Goal: Check status: Check status

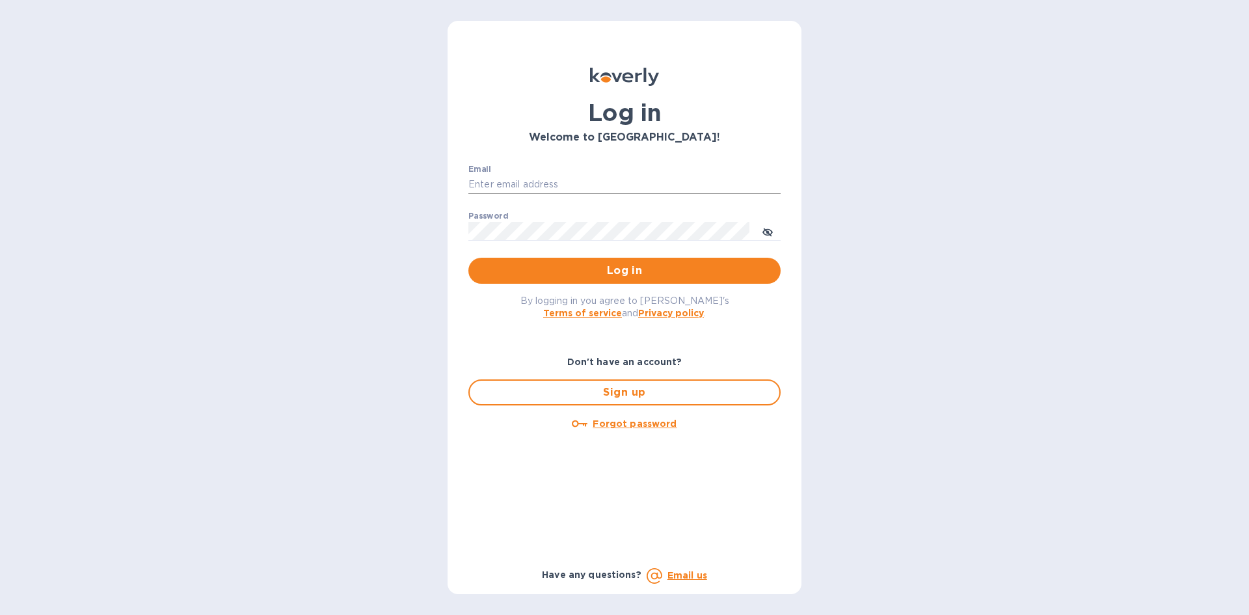
click at [589, 183] on input "Email" at bounding box center [624, 185] width 312 height 20
type input "lsbottleshop@gmail.com"
click at [468, 258] on button "Log in" at bounding box center [624, 271] width 312 height 26
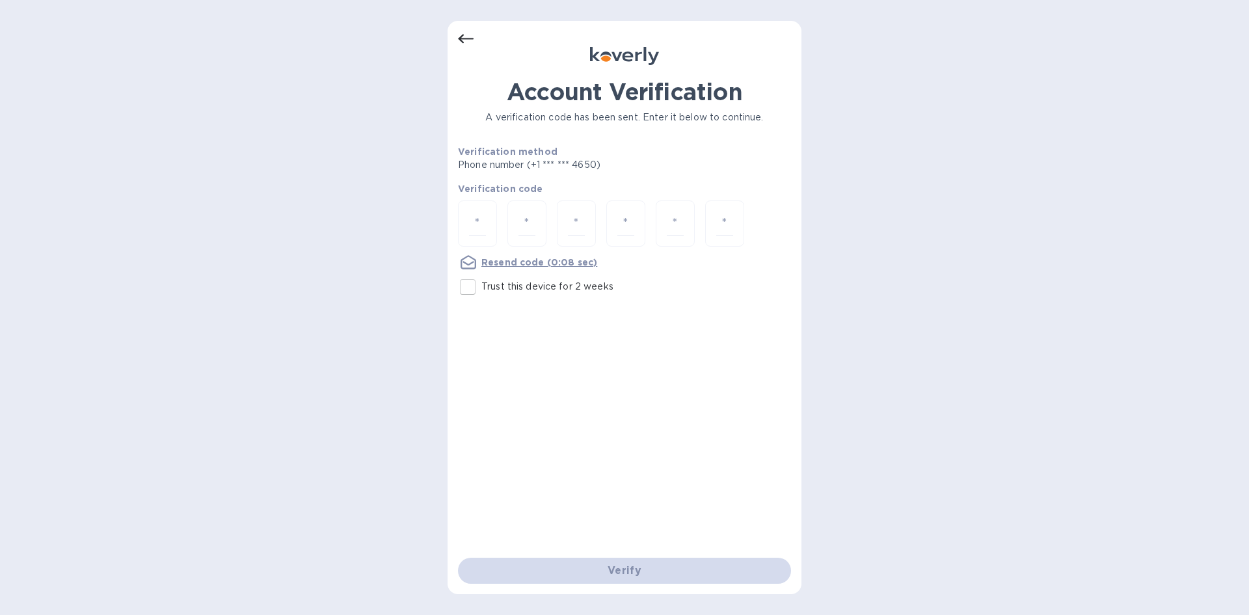
click at [463, 284] on input "Trust this device for 2 weeks" at bounding box center [467, 286] width 27 height 27
checkbox input "true"
click at [472, 221] on input "number" at bounding box center [477, 223] width 17 height 24
type input "3"
type input "7"
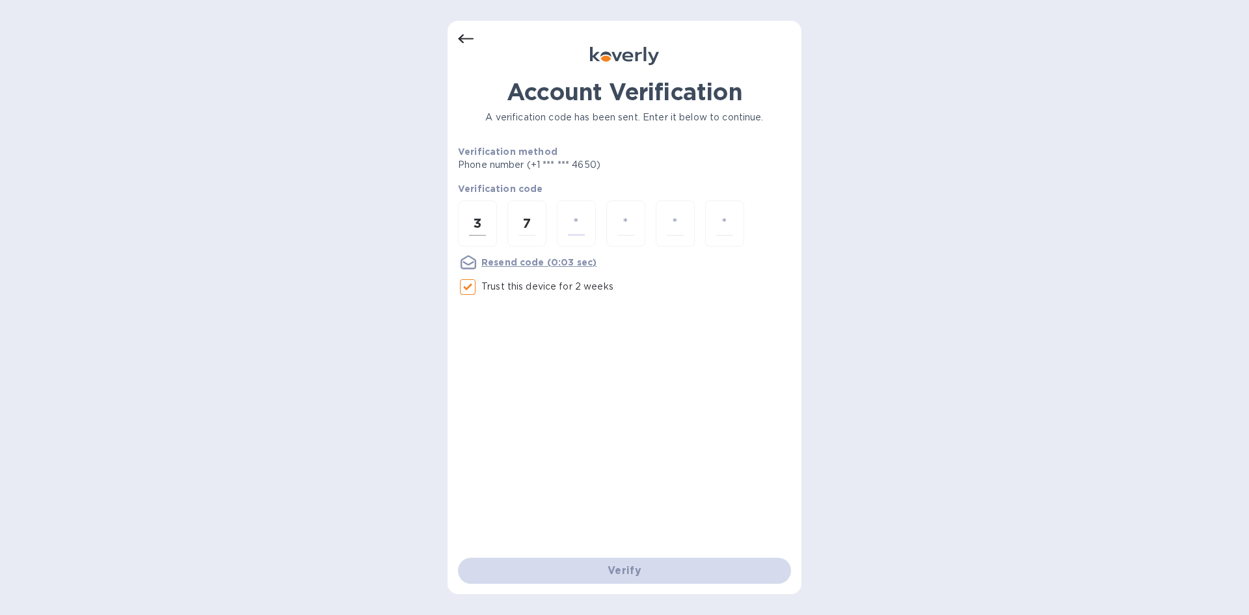
type input "7"
type input "0"
type input "2"
type input "9"
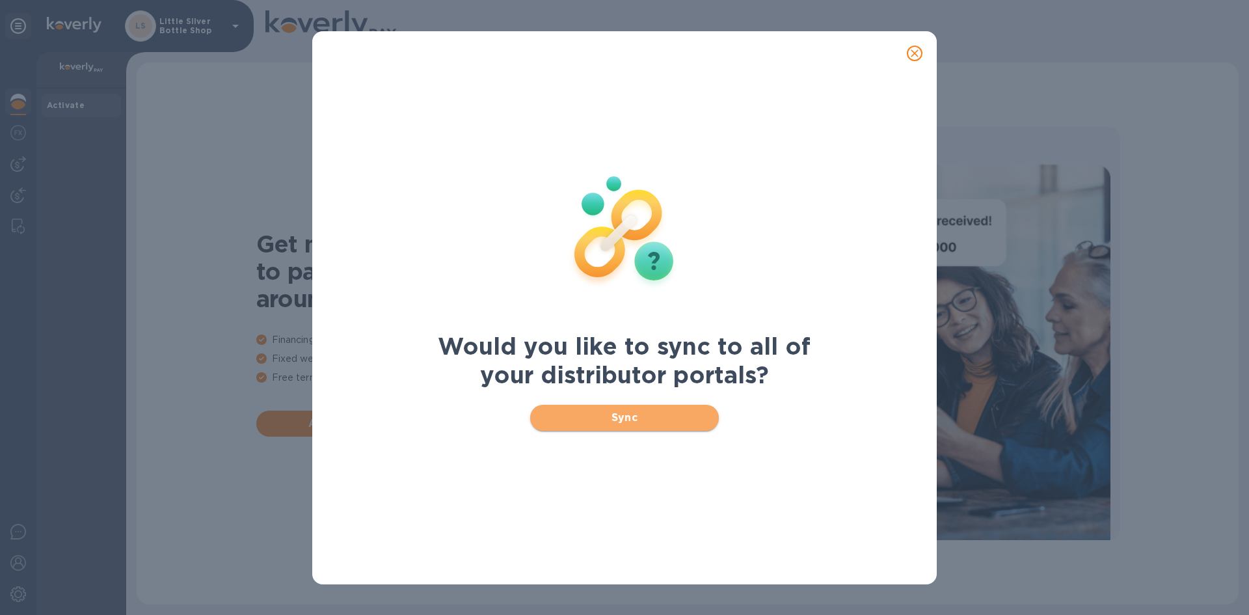
click at [615, 411] on span "Sync" at bounding box center [625, 418] width 168 height 16
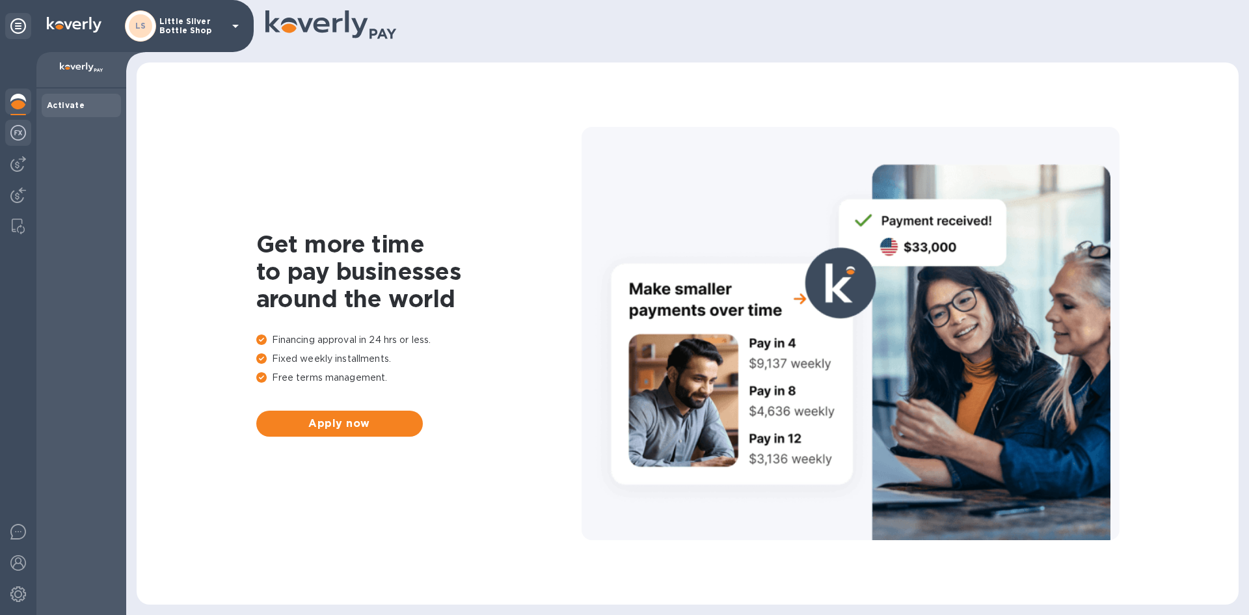
click at [15, 130] on img at bounding box center [18, 133] width 16 height 16
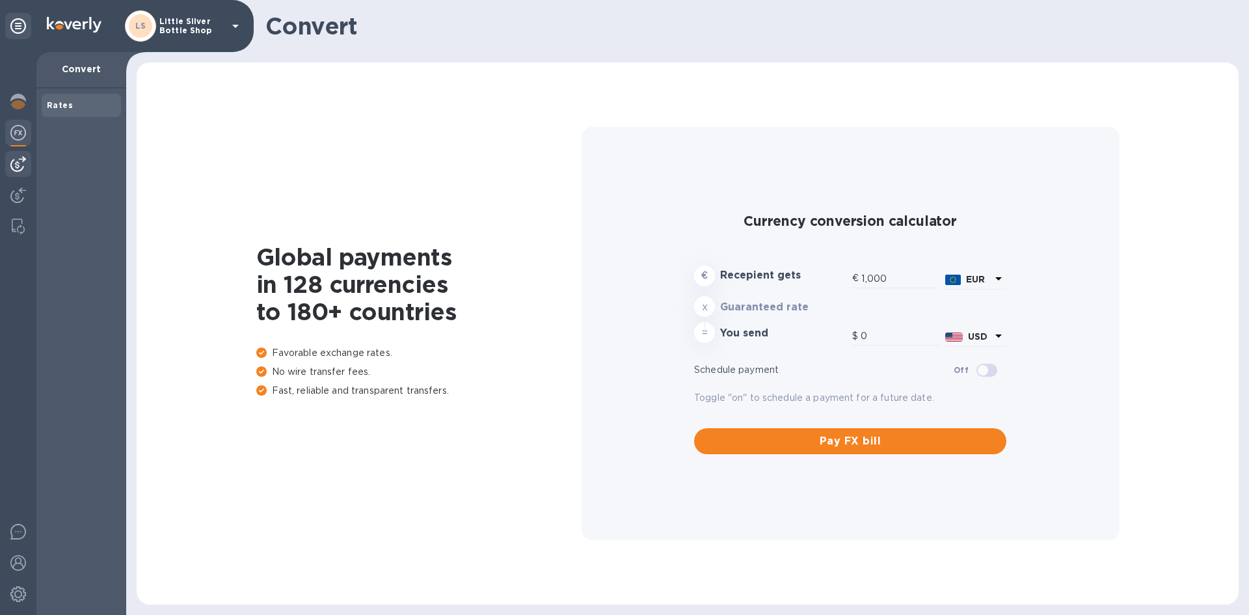
type input "1,174.35"
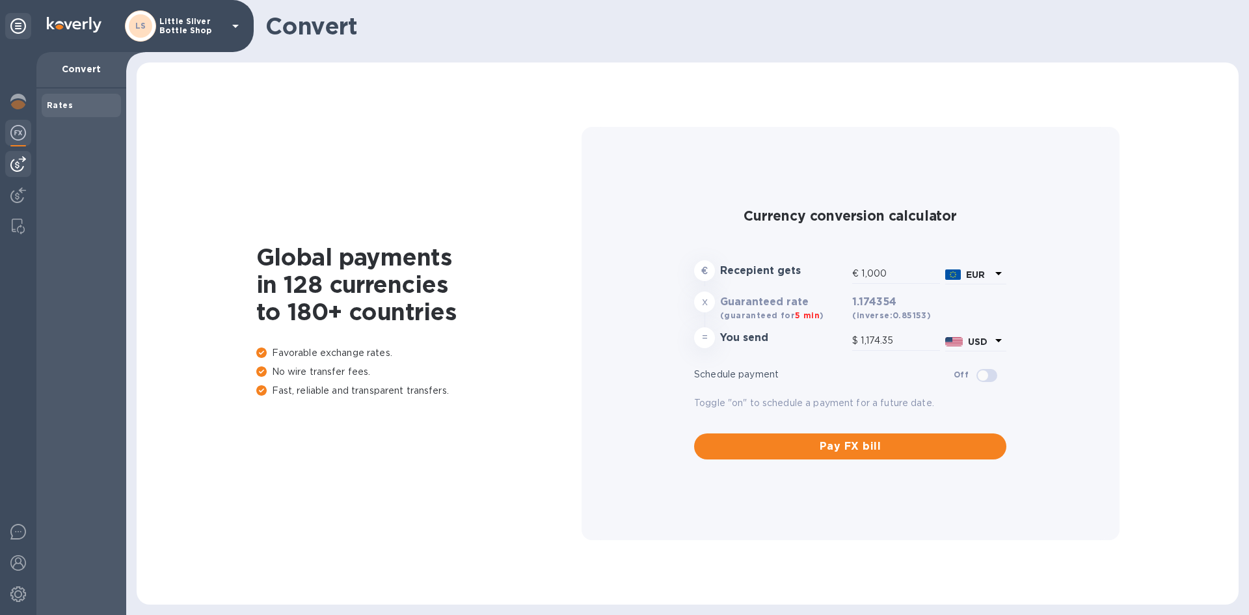
click at [17, 163] on img at bounding box center [18, 164] width 16 height 16
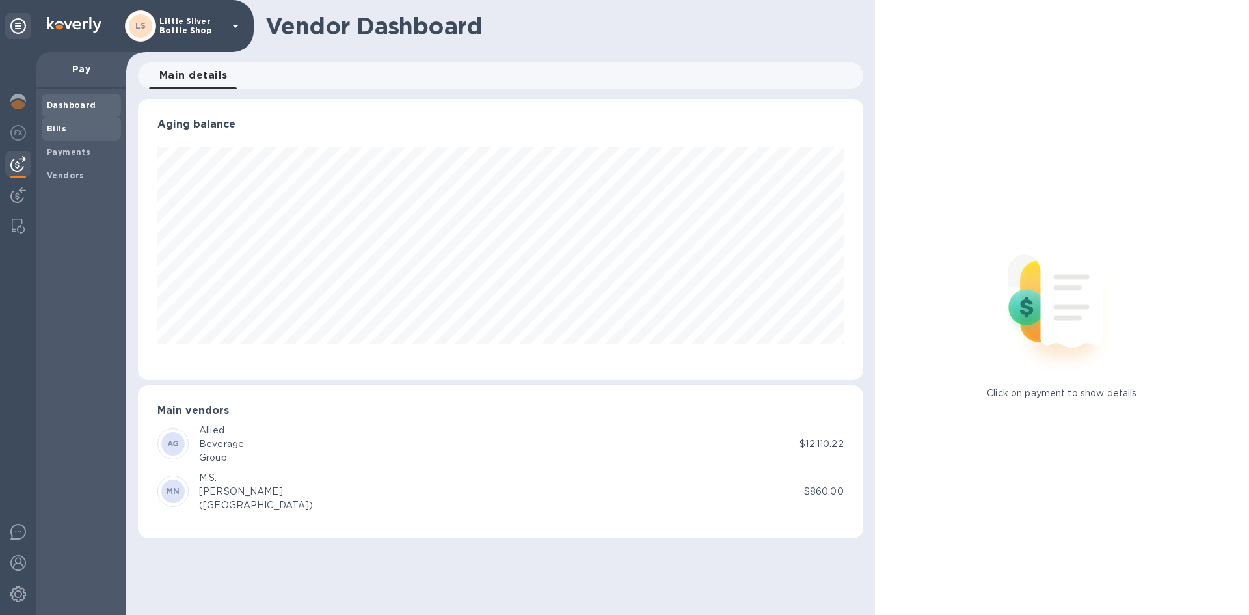
scroll to position [281, 725]
click at [70, 173] on b "Vendors" at bounding box center [66, 175] width 38 height 10
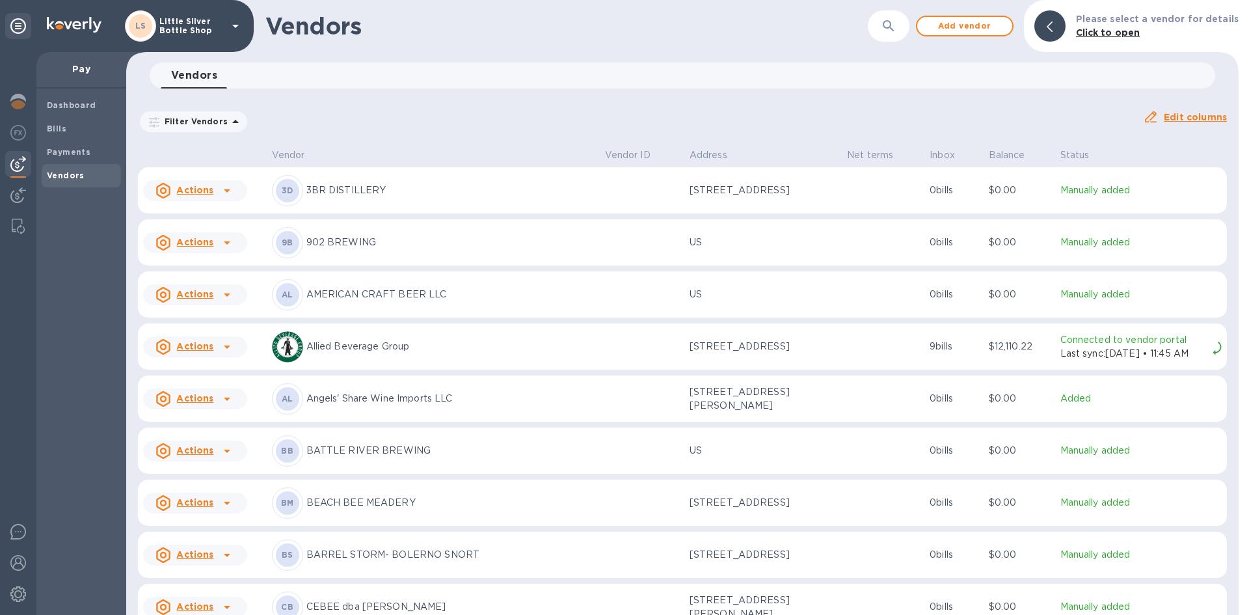
click at [332, 341] on p "Allied Beverage Group" at bounding box center [450, 347] width 288 height 14
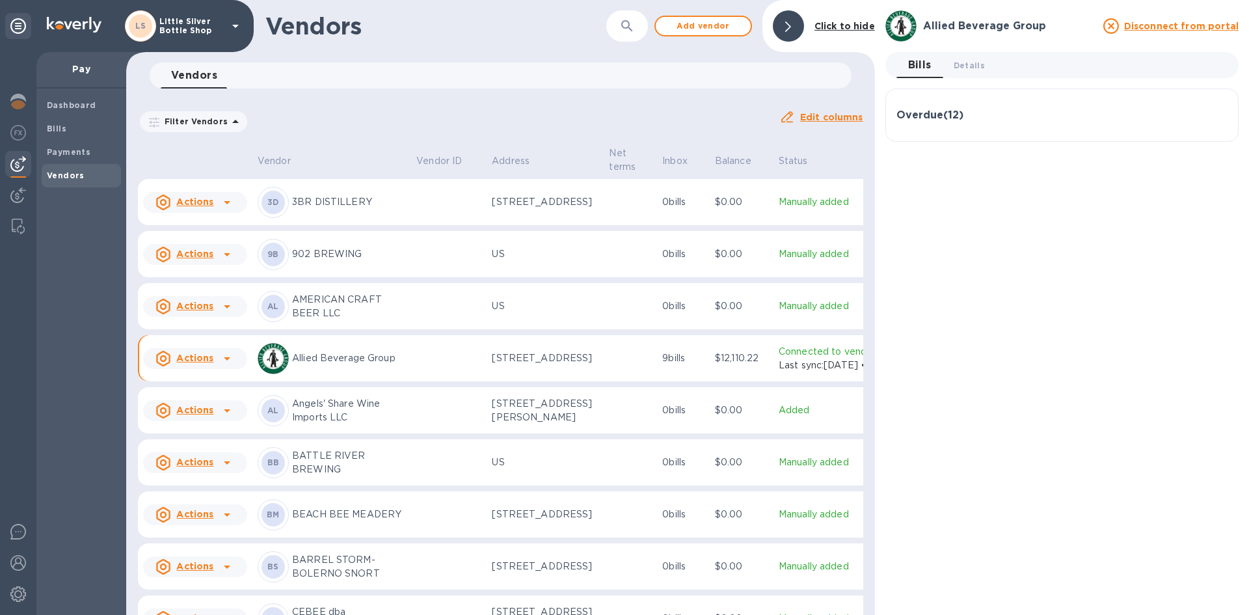
click at [930, 117] on h3 "Overdue ( 12 )" at bounding box center [929, 115] width 67 height 12
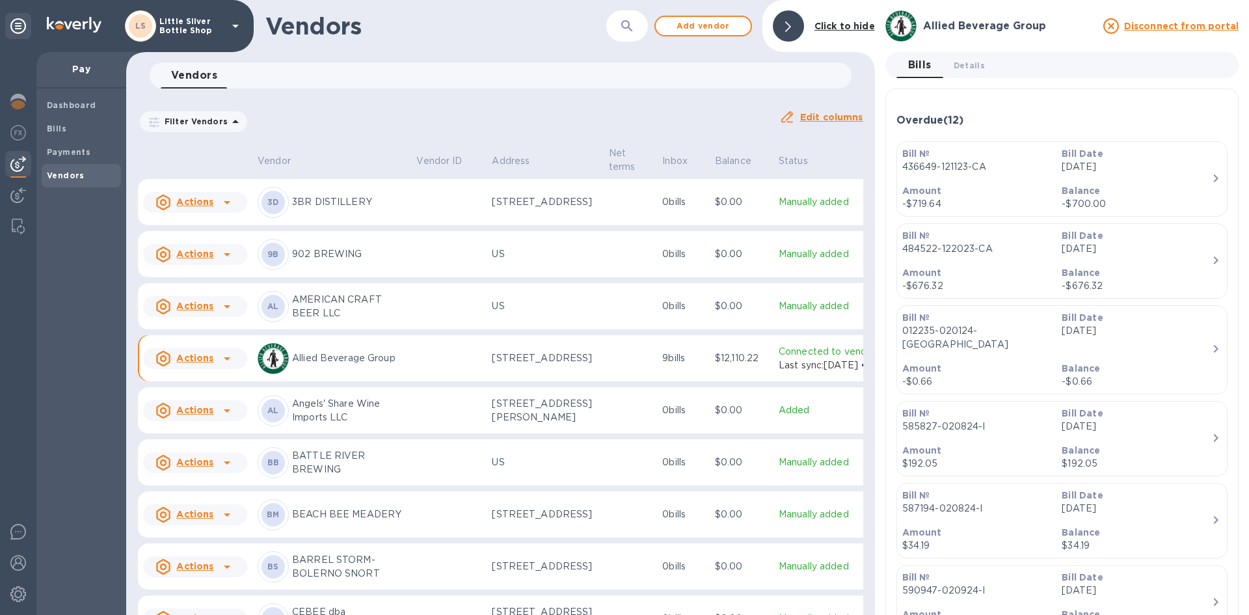
click at [224, 366] on icon at bounding box center [227, 359] width 16 height 16
click at [193, 385] on div at bounding box center [624, 307] width 1249 height 615
click at [952, 62] on button "Details 0" at bounding box center [969, 65] width 52 height 26
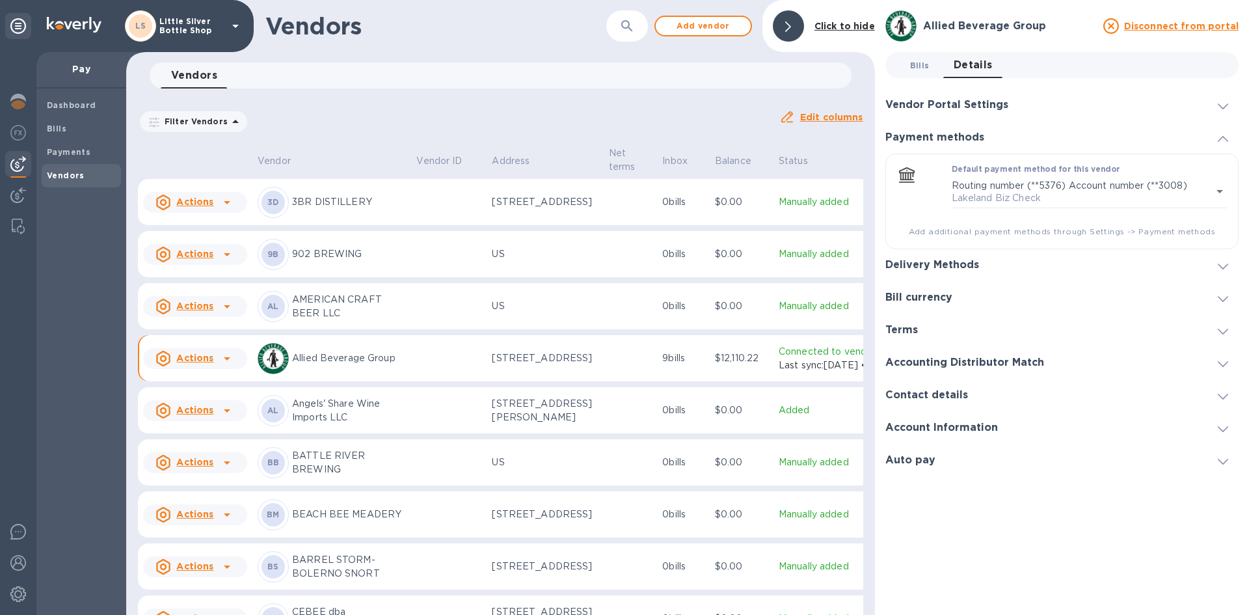
click at [922, 65] on span "Bills 0" at bounding box center [920, 66] width 20 height 14
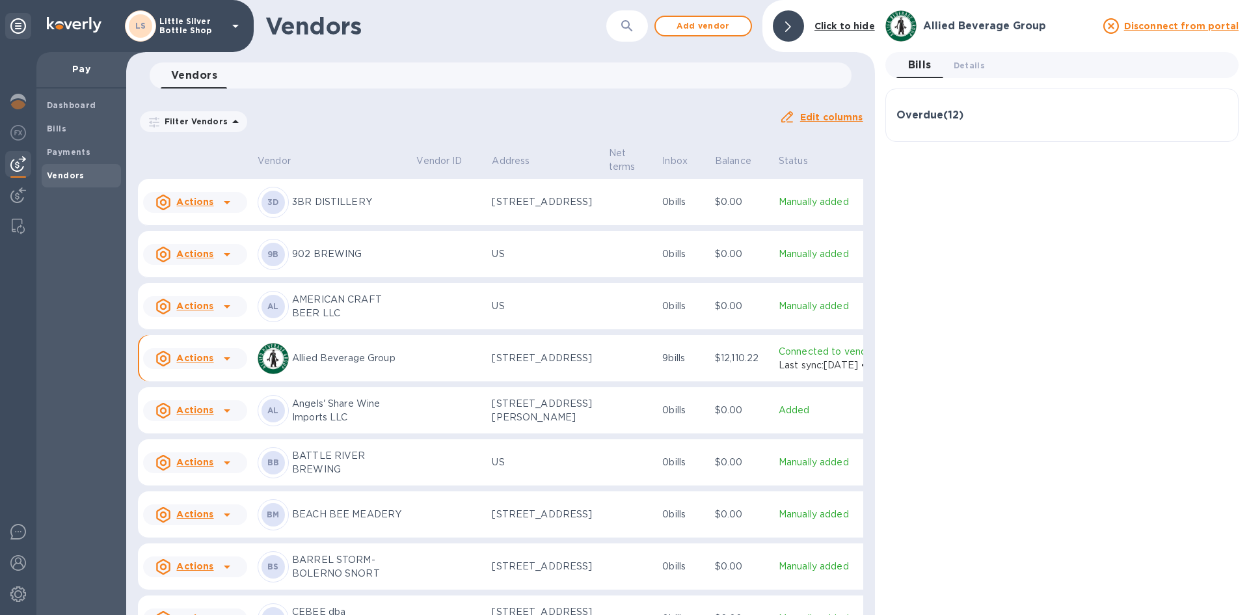
click at [920, 114] on h3 "Overdue ( 12 )" at bounding box center [929, 115] width 67 height 12
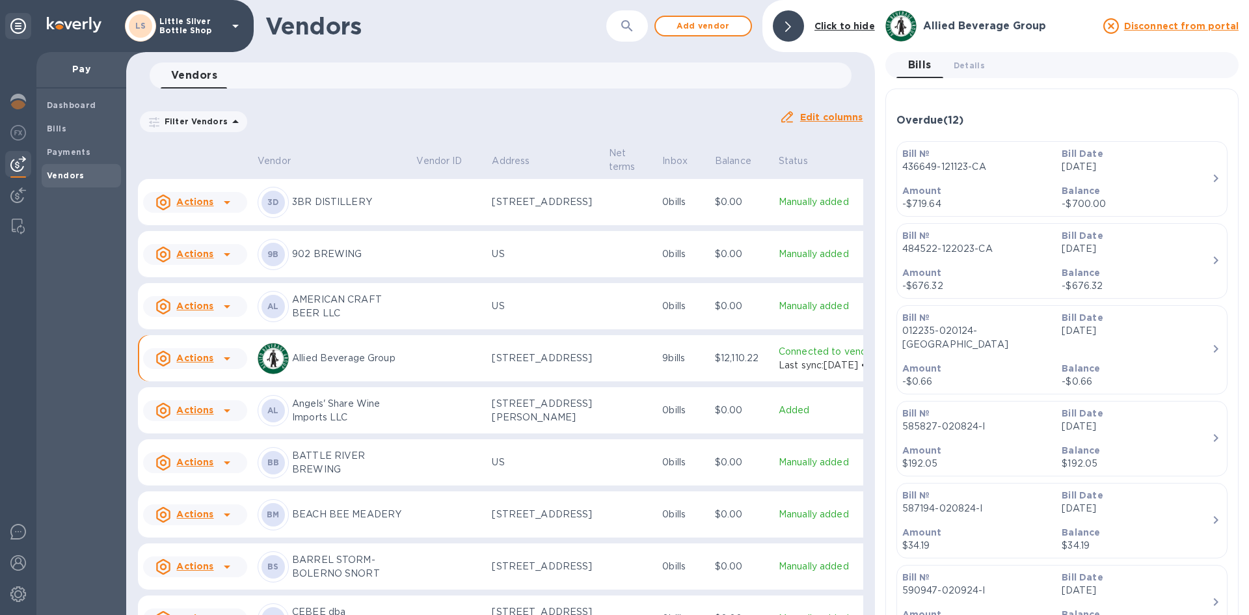
click at [1208, 176] on icon "button" at bounding box center [1216, 178] width 16 height 16
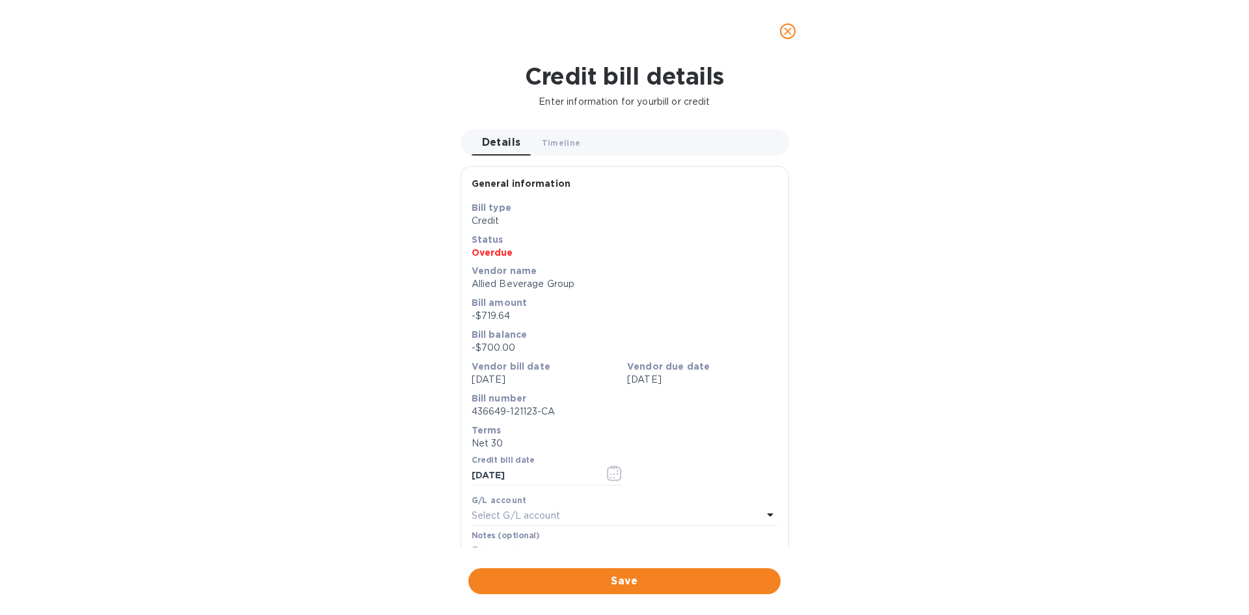
click at [788, 31] on icon "close" at bounding box center [788, 31] width 8 height 8
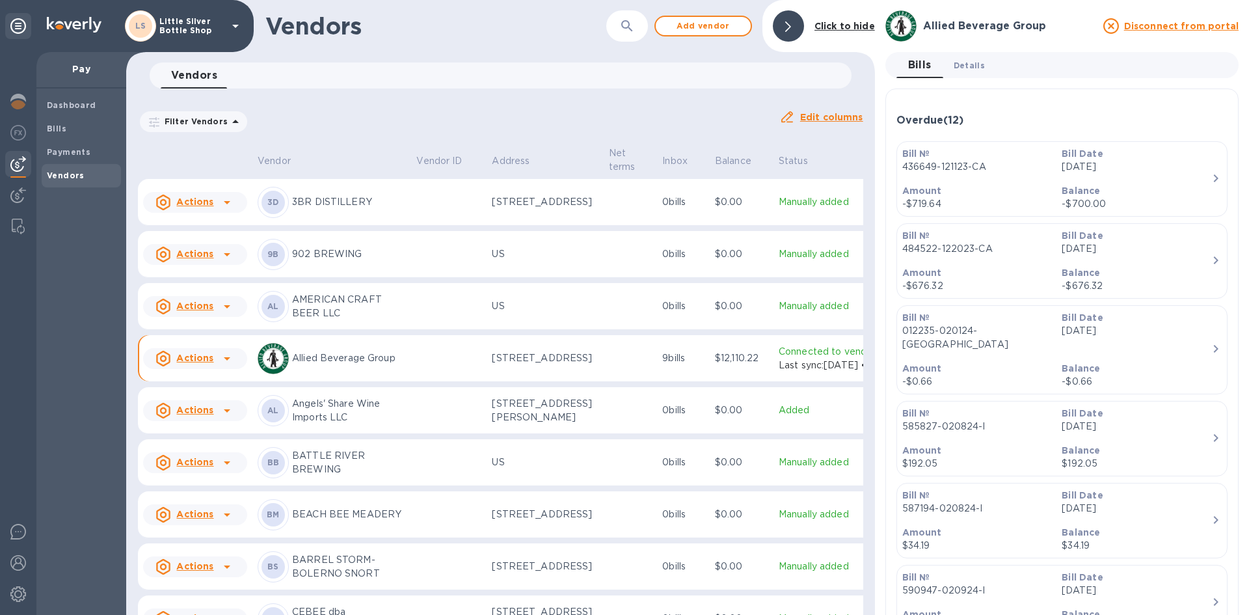
click at [969, 67] on span "Details 0" at bounding box center [969, 66] width 31 height 14
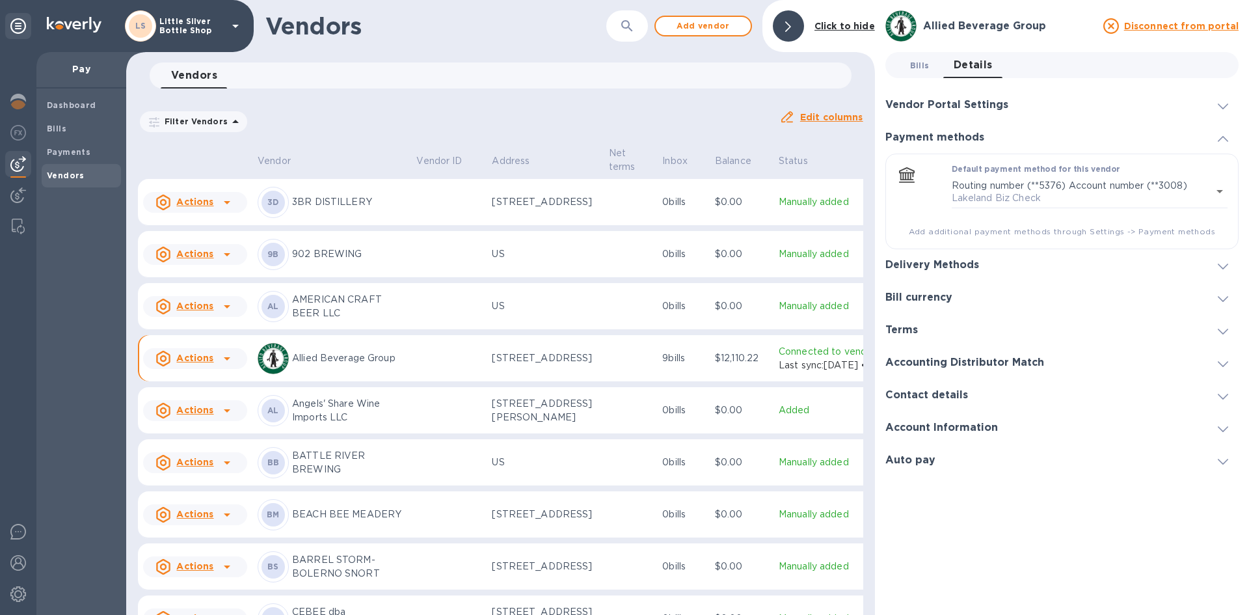
click at [920, 62] on span "Bills 0" at bounding box center [920, 66] width 20 height 14
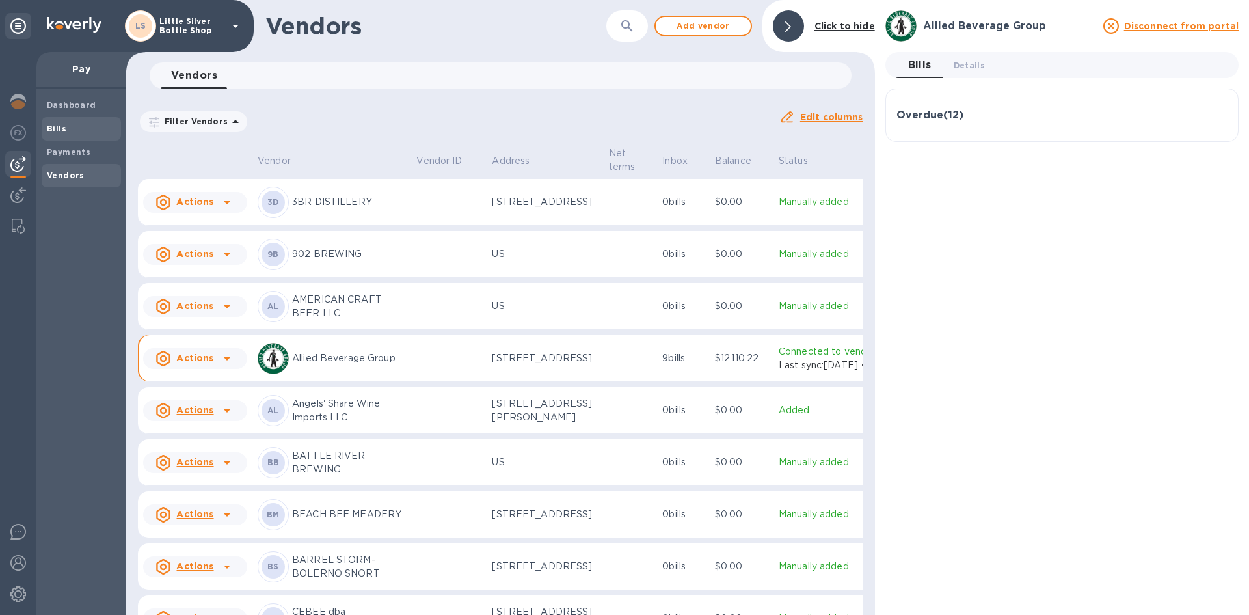
click at [62, 129] on b "Bills" at bounding box center [57, 129] width 20 height 10
